Goal: Check status: Check status

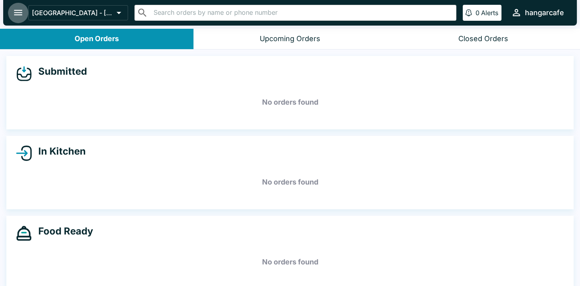
click at [17, 13] on icon "open drawer" at bounding box center [18, 13] width 8 height 6
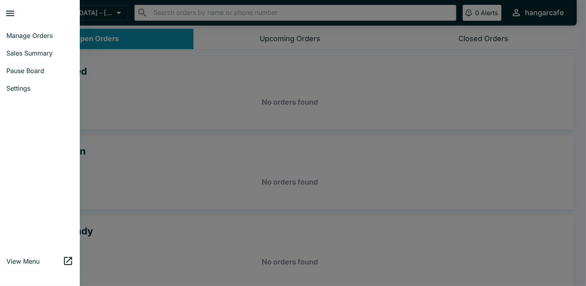
click at [42, 54] on span "Sales Summary" at bounding box center [39, 53] width 67 height 8
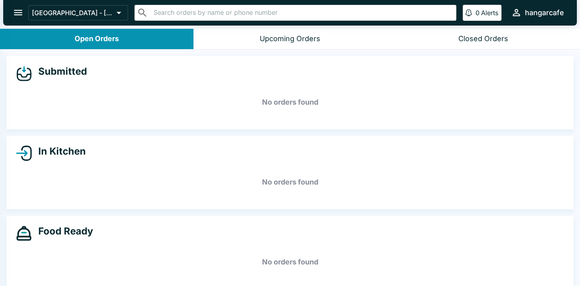
select select "03:00"
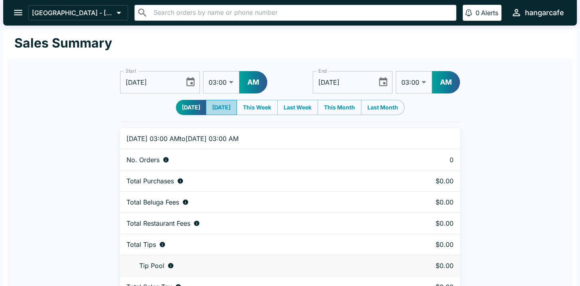
click at [222, 105] on button "[DATE]" at bounding box center [221, 107] width 31 height 15
type input "[DATE]"
click at [188, 81] on icon "Choose date, selected date is Oct 5, 2025" at bounding box center [190, 82] width 11 height 11
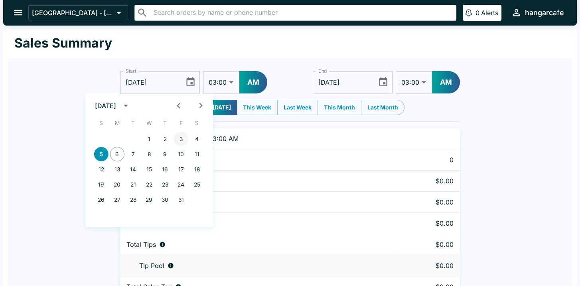
click at [180, 139] on button "3" at bounding box center [181, 139] width 14 height 14
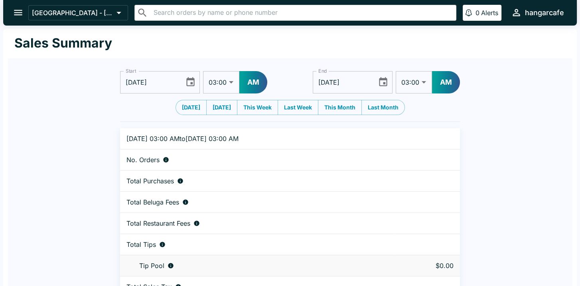
type input "[DATE]"
click at [382, 82] on icon "Choose date, selected date is Oct 6, 2025" at bounding box center [383, 81] width 8 height 9
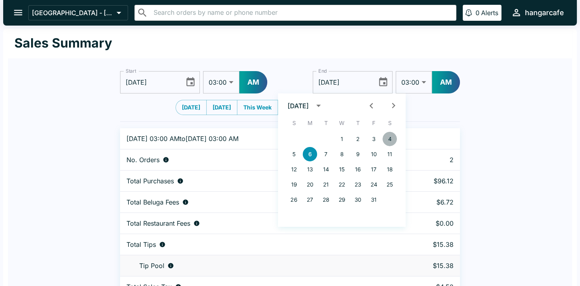
click at [386, 138] on button "4" at bounding box center [389, 139] width 14 height 14
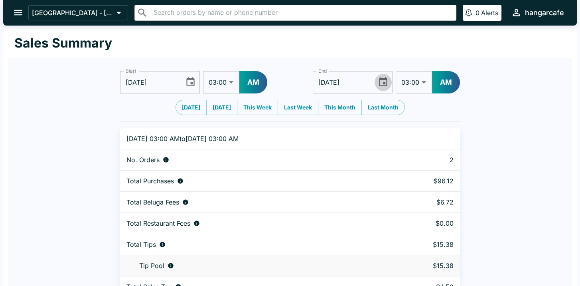
click at [383, 81] on icon "Choose date, selected date is Oct 4, 2025" at bounding box center [383, 82] width 11 height 11
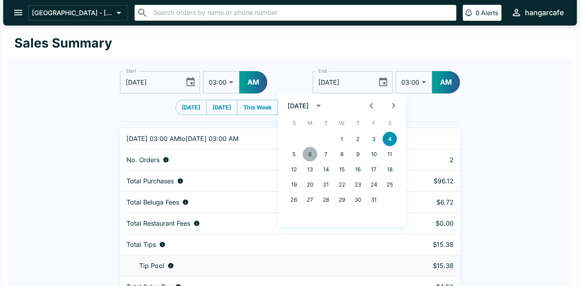
click at [309, 154] on button "6" at bounding box center [310, 154] width 14 height 14
type input "[DATE]"
